Goal: Task Accomplishment & Management: Complete application form

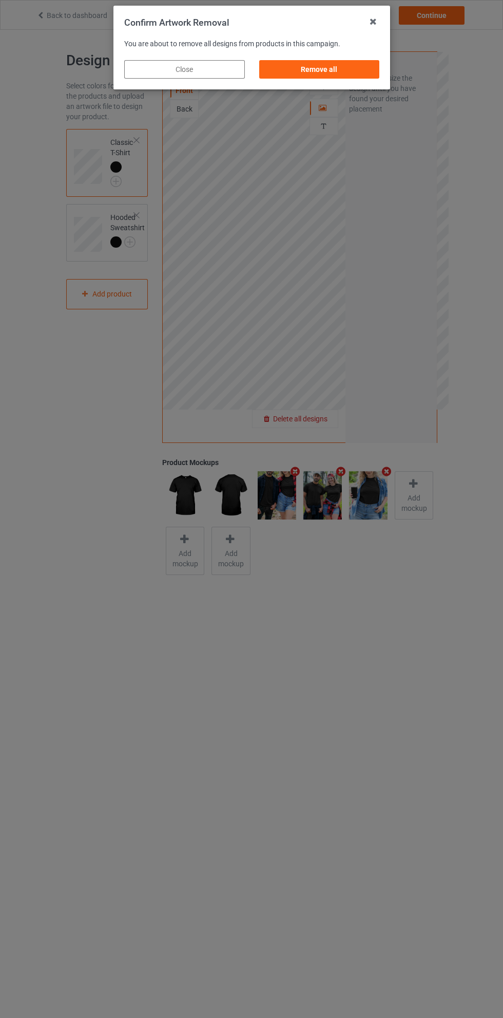
click at [329, 68] on div "Remove all" at bounding box center [319, 69] width 121 height 18
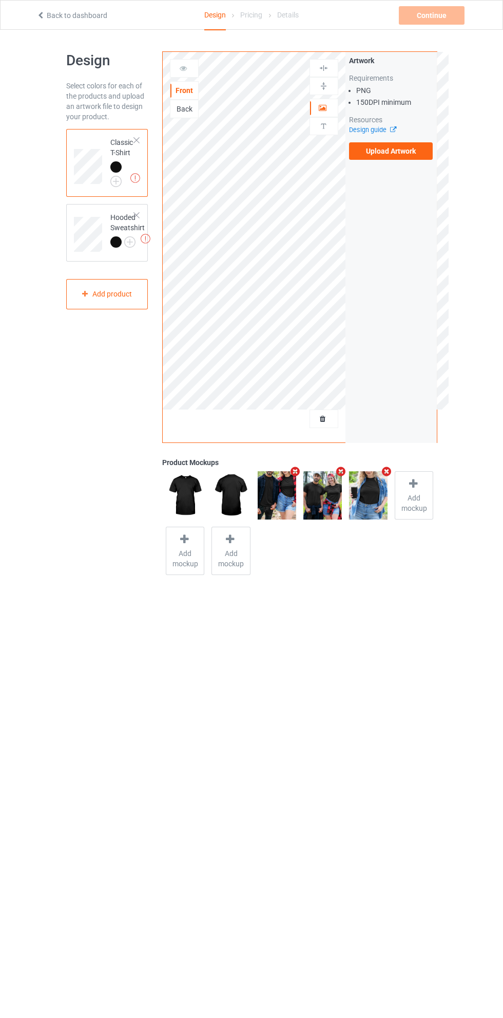
click at [407, 156] on label "Upload Artwork" at bounding box center [391, 150] width 84 height 17
click at [0, 0] on input "Upload Artwork" at bounding box center [0, 0] width 0 height 0
click at [442, 20] on div "Continue" at bounding box center [432, 15] width 66 height 18
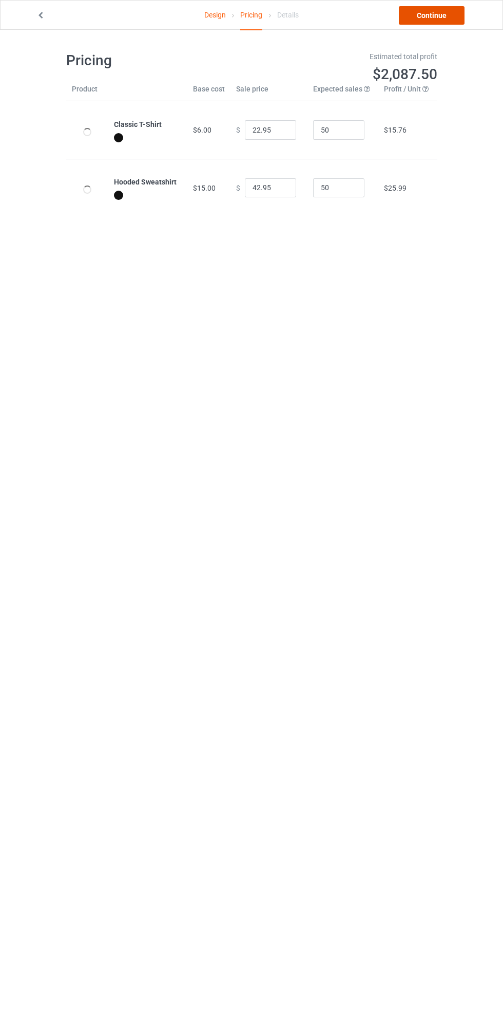
click at [442, 14] on link "Continue" at bounding box center [432, 15] width 66 height 18
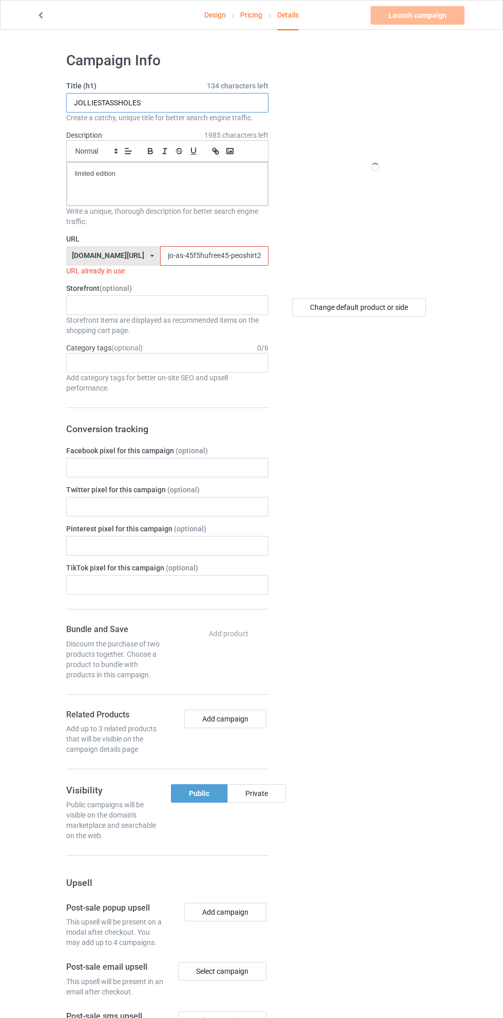
click at [187, 98] on input "JOLLIESTASSHOLES" at bounding box center [167, 103] width 202 height 20
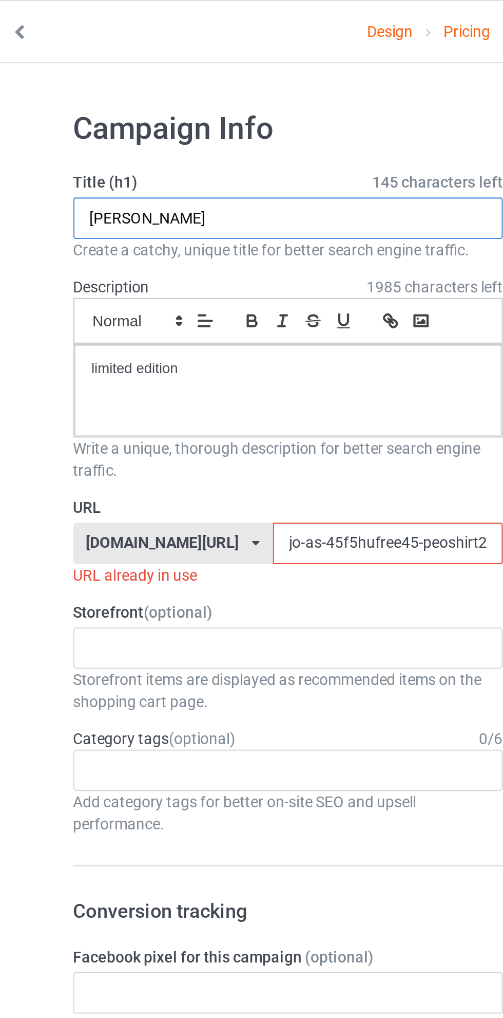
type input "J"
type input "METALICA S MY LIFE"
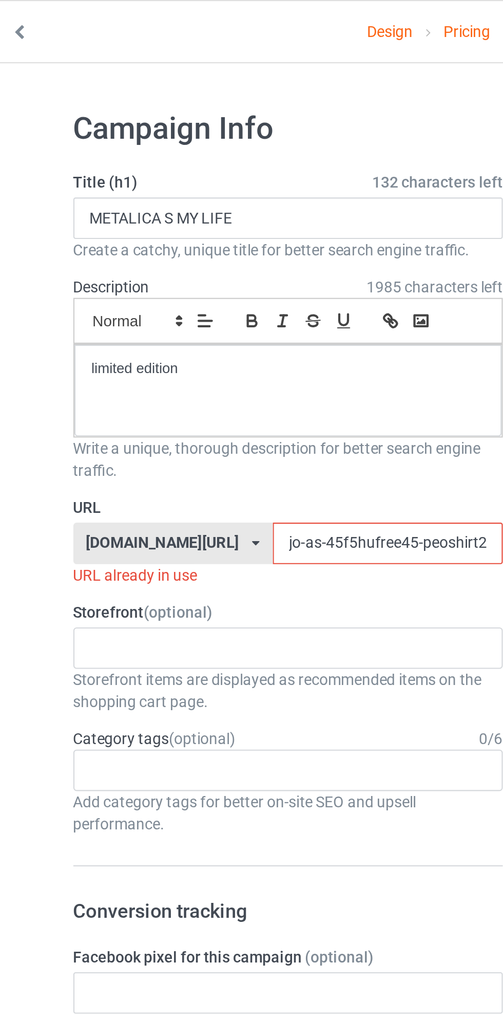
click at [213, 15] on link "Design" at bounding box center [215, 15] width 22 height 29
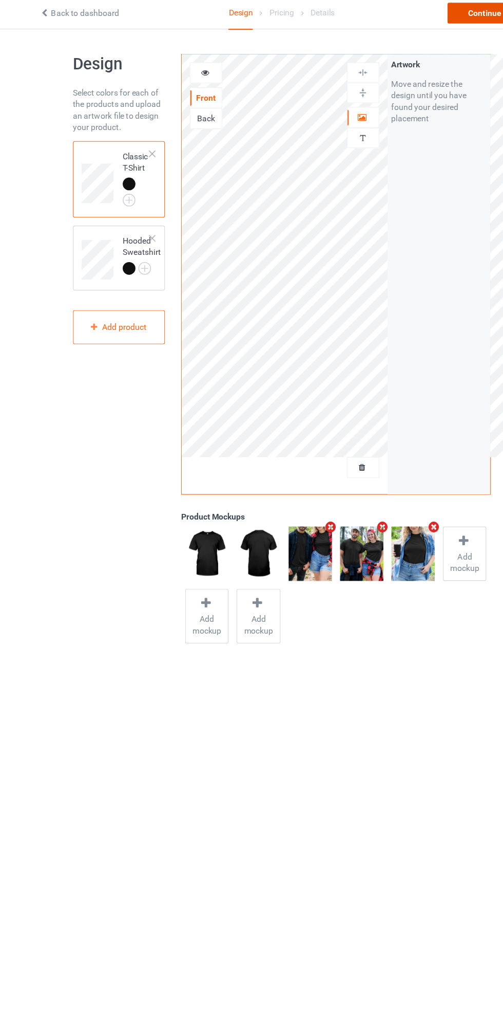
click at [417, 14] on div "Continue" at bounding box center [432, 15] width 66 height 18
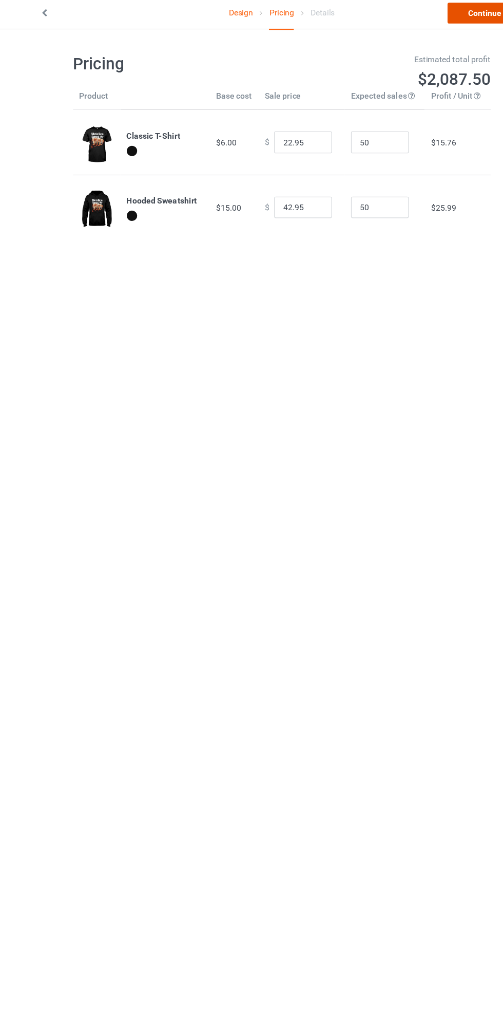
click at [423, 20] on link "Continue" at bounding box center [432, 15] width 66 height 18
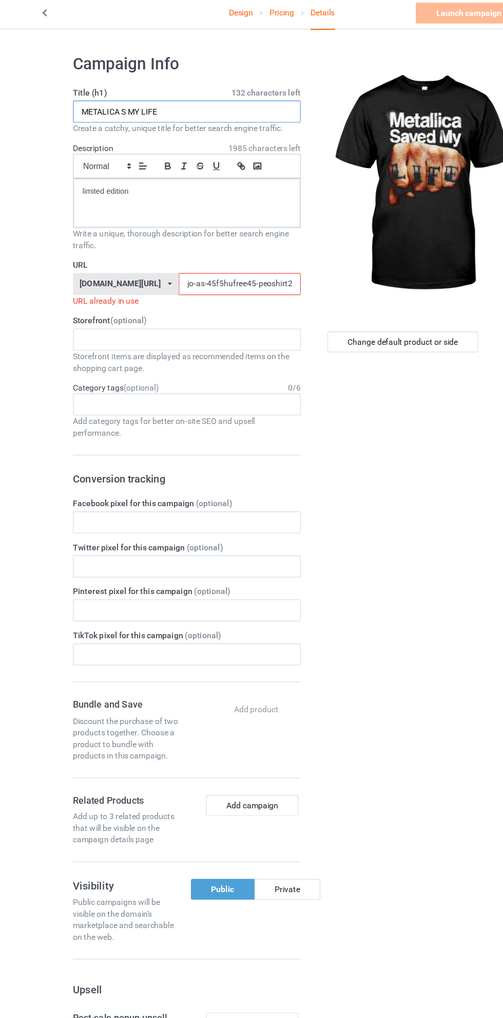
click at [92, 103] on input "METALICA S MY LIFE" at bounding box center [167, 103] width 202 height 20
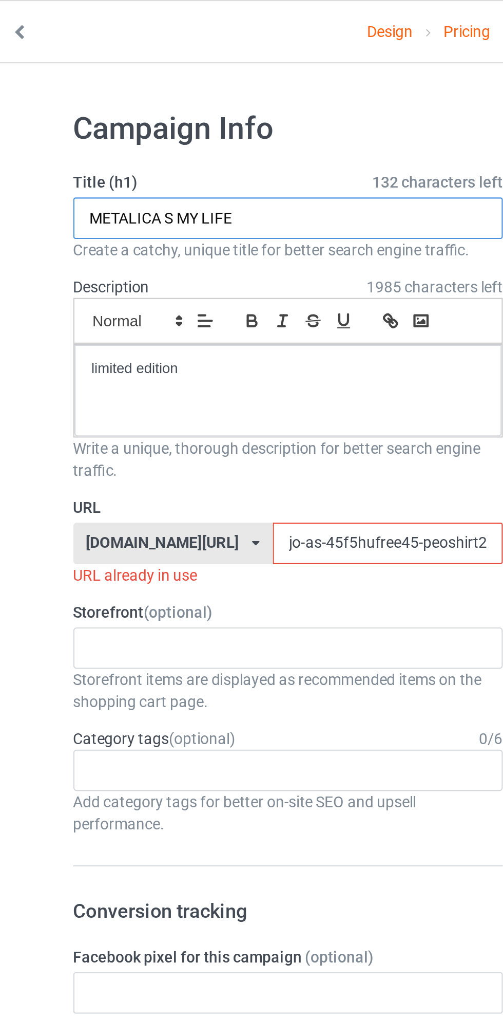
click at [102, 106] on input "METALICA S MY LIFE" at bounding box center [167, 103] width 202 height 20
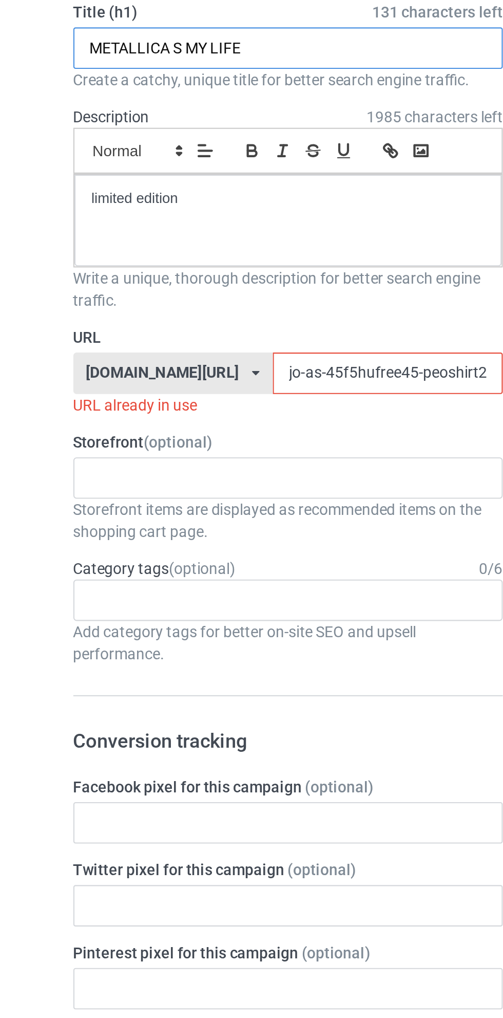
type input "METALLICA S MY LIFE"
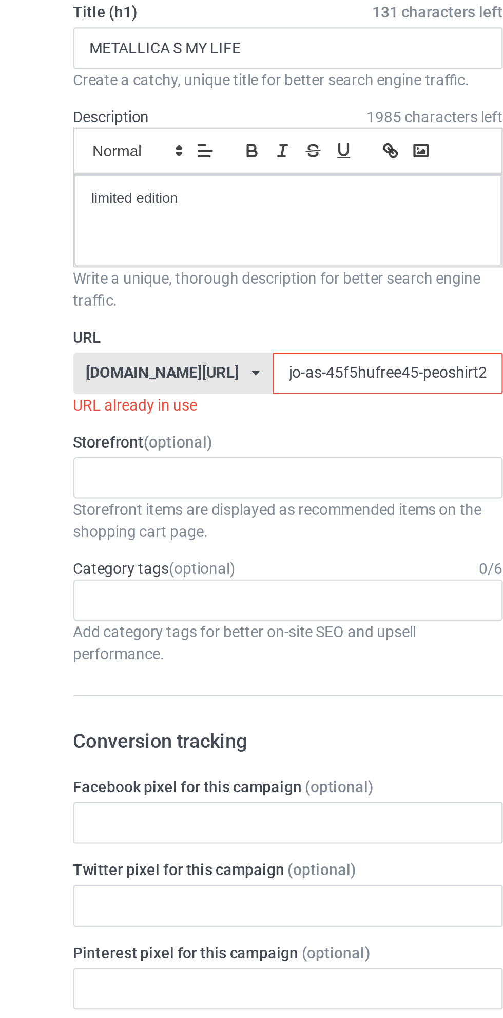
click at [160, 255] on input "jo-as-45f5hufree45-peoshirt25597jklo0" at bounding box center [214, 256] width 108 height 20
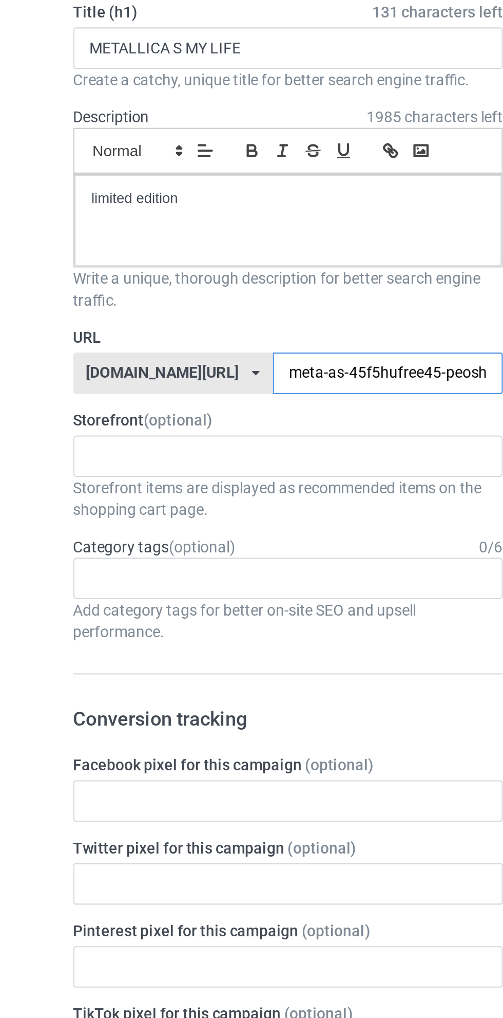
click at [206, 254] on input "meta-as-45f5hufree45-peoshirt25597jklo0" at bounding box center [214, 256] width 108 height 20
type input "meta-as-J45-peoshirt25597jklo0"
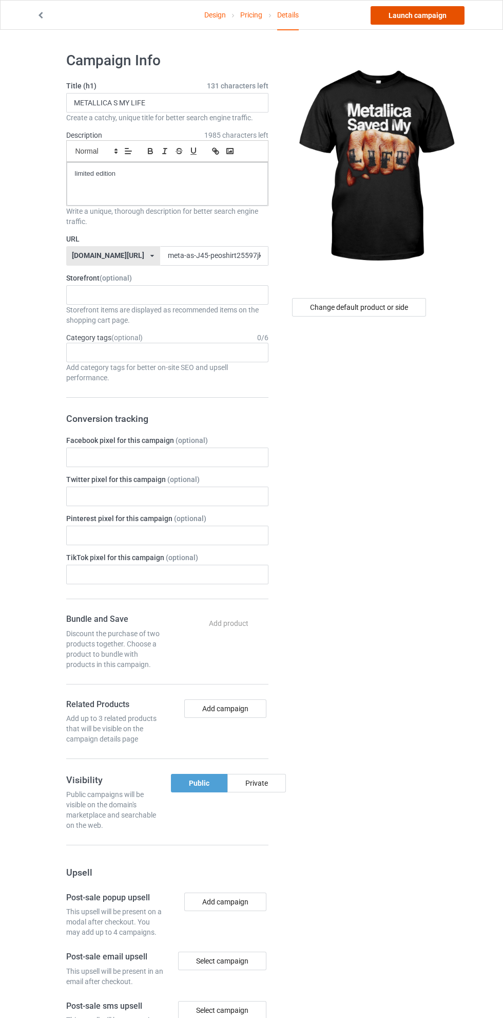
click at [425, 15] on link "Launch campaign" at bounding box center [418, 15] width 94 height 18
